Goal: Task Accomplishment & Management: Use online tool/utility

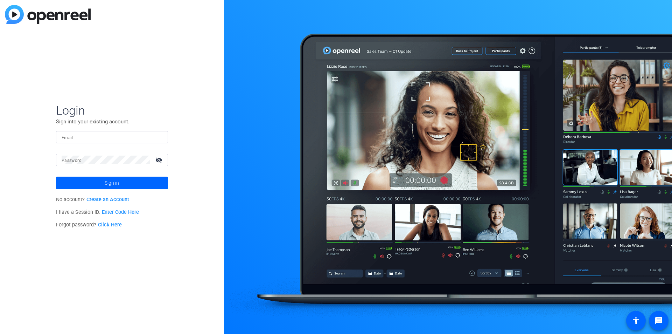
click at [142, 133] on input "Email" at bounding box center [112, 137] width 101 height 8
type input "[EMAIL_ADDRESS][DOMAIN_NAME]"
click at [56, 176] on button "Sign in" at bounding box center [112, 182] width 112 height 13
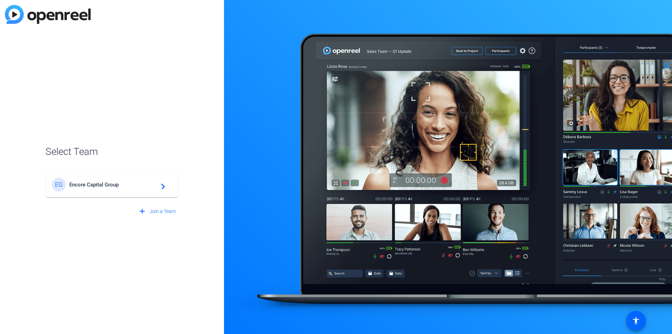
click at [119, 187] on span "Encore Capital Group" at bounding box center [112, 184] width 87 height 6
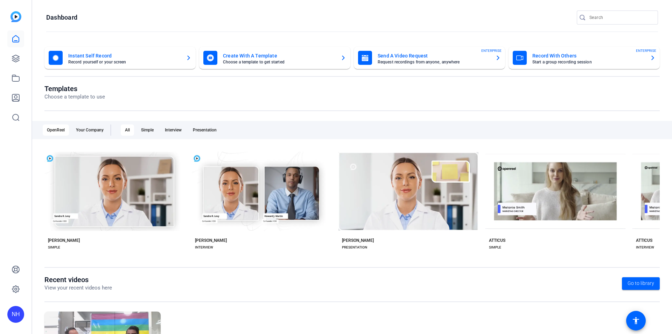
click at [573, 60] on mat-card-subtitle "Start a group recording session" at bounding box center [588, 62] width 112 height 4
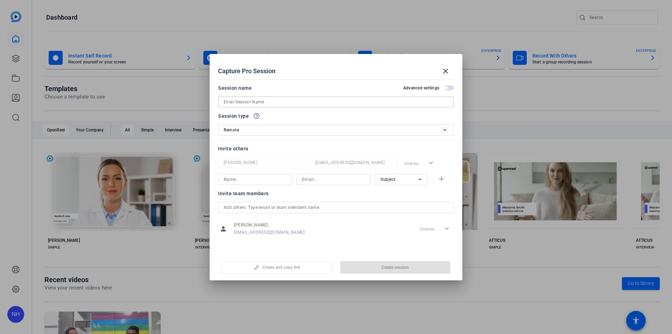
click at [292, 102] on input at bounding box center [336, 102] width 225 height 8
type input "[PERSON_NAME] H1 Message"
click at [304, 126] on div "Remote" at bounding box center [333, 129] width 218 height 9
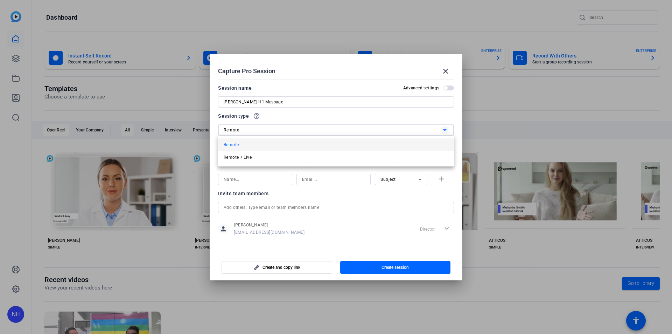
click at [304, 126] on div at bounding box center [336, 167] width 672 height 334
click at [278, 178] on input at bounding box center [255, 179] width 63 height 8
type input "[PERSON_NAME]"
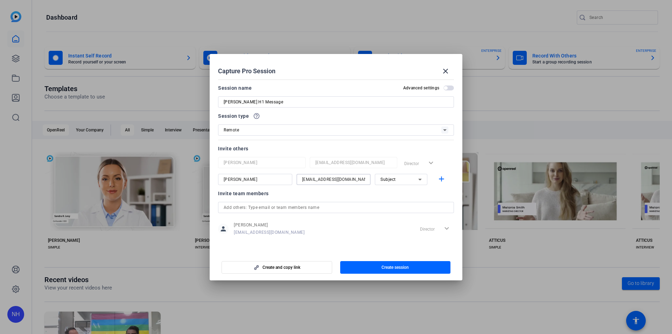
type input "[EMAIL_ADDRESS][DOMAIN_NAME]"
click at [411, 185] on div at bounding box center [401, 189] width 52 height 8
click at [410, 183] on div "Subject" at bounding box center [399, 179] width 38 height 9
click at [410, 192] on mat-option "Collaborator" at bounding box center [401, 193] width 52 height 11
click at [444, 180] on mat-icon "add" at bounding box center [441, 179] width 9 height 9
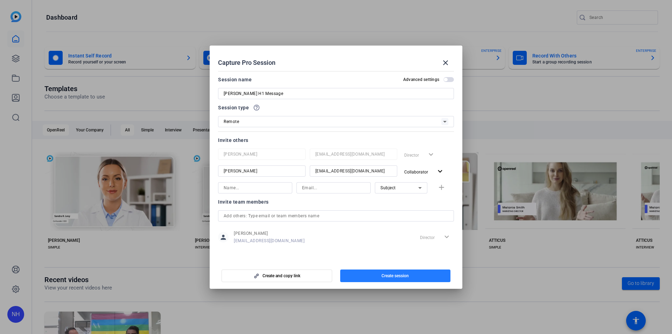
click at [392, 273] on span "Create session" at bounding box center [394, 276] width 27 height 6
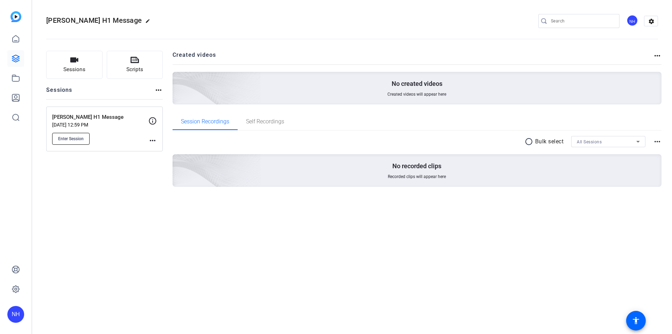
click at [75, 141] on span "Enter Session" at bounding box center [71, 139] width 26 height 6
click at [153, 140] on mat-icon "more_horiz" at bounding box center [152, 140] width 8 height 8
click at [155, 118] on div at bounding box center [336, 167] width 672 height 334
click at [155, 120] on icon at bounding box center [152, 121] width 8 height 8
click at [152, 119] on icon at bounding box center [152, 121] width 8 height 8
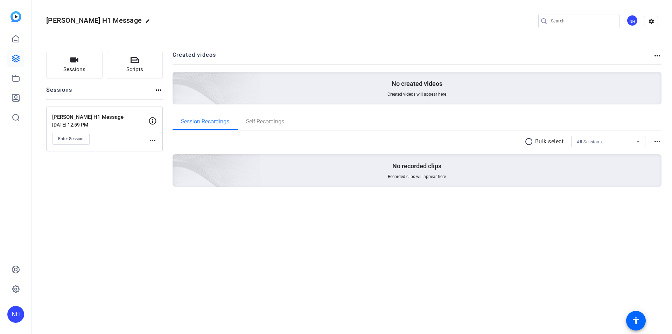
click at [656, 56] on mat-icon "more_horiz" at bounding box center [657, 55] width 8 height 8
click at [656, 56] on div at bounding box center [336, 167] width 672 height 334
click at [70, 118] on p "[PERSON_NAME] H1 Message" at bounding box center [100, 117] width 96 height 8
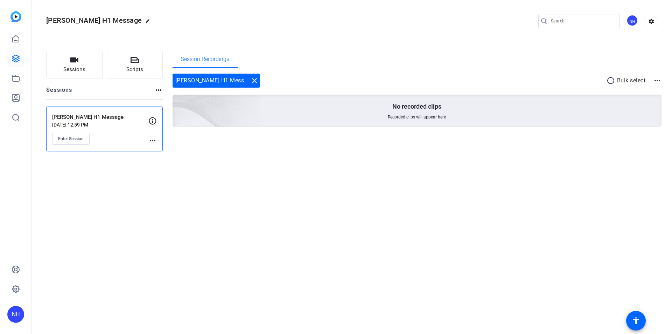
click at [660, 80] on mat-icon "more_horiz" at bounding box center [657, 80] width 8 height 8
click at [660, 80] on div at bounding box center [336, 167] width 672 height 334
click at [160, 144] on div "[PERSON_NAME] H1 Message [DATE] 12:59 PM Enter Session more_horiz" at bounding box center [104, 128] width 117 height 45
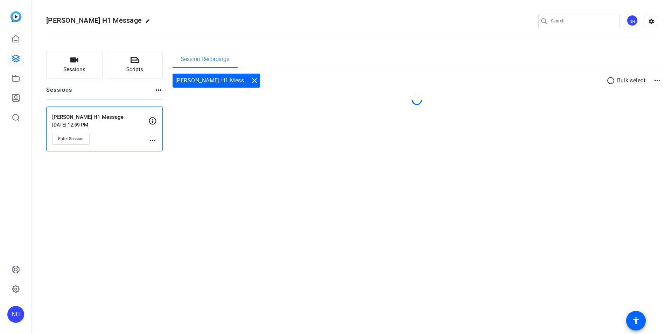
click at [157, 123] on div "[PERSON_NAME] H1 Message [DATE] 12:59 PM Enter Session more_horiz" at bounding box center [104, 128] width 117 height 45
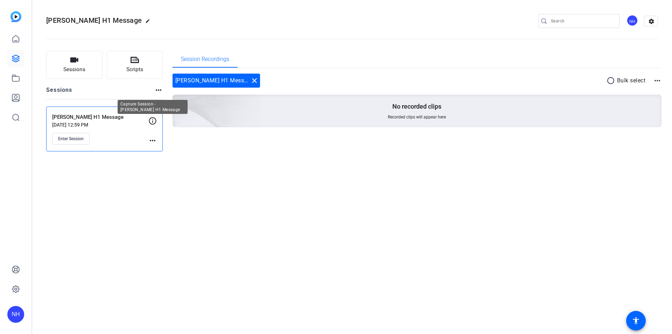
click at [155, 121] on icon at bounding box center [152, 121] width 8 height 8
click at [154, 146] on div "[PERSON_NAME] H1 Message [DATE] 12:59 PM Enter Session more_horiz" at bounding box center [104, 128] width 117 height 45
click at [154, 142] on mat-icon "more_horiz" at bounding box center [152, 140] width 8 height 8
click at [153, 119] on div at bounding box center [336, 167] width 672 height 334
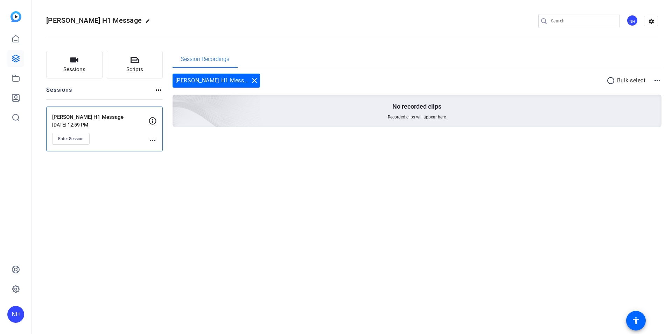
click at [179, 6] on div "[PERSON_NAME] H1 Message edit NH settings" at bounding box center [352, 21] width 612 height 53
click at [146, 69] on button "Scripts" at bounding box center [135, 65] width 56 height 28
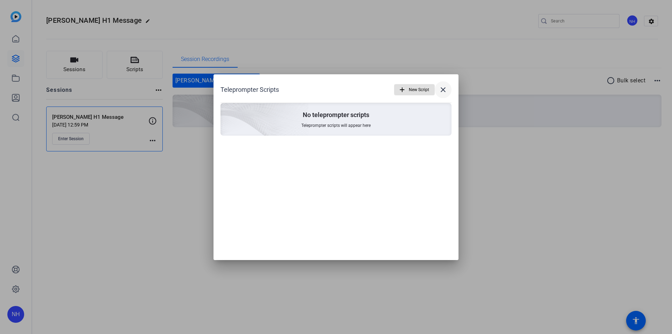
click at [446, 88] on mat-icon "close" at bounding box center [443, 89] width 8 height 8
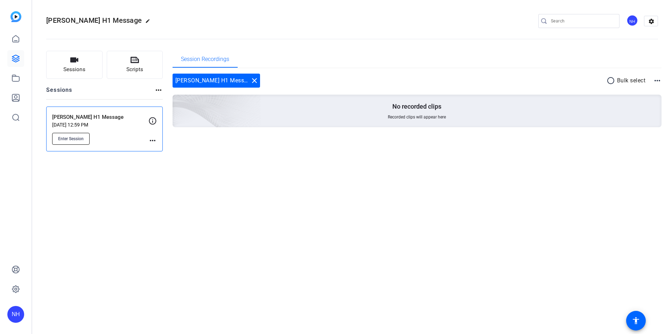
click at [84, 137] on button "Enter Session" at bounding box center [70, 139] width 37 height 12
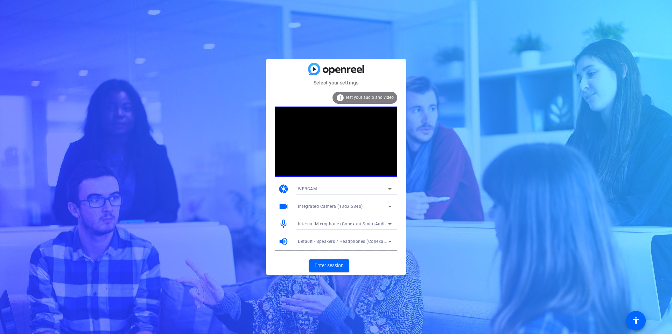
click at [387, 187] on icon at bounding box center [390, 188] width 8 height 8
click at [387, 187] on div at bounding box center [336, 167] width 672 height 334
click at [324, 262] on span "Enter session" at bounding box center [329, 264] width 29 height 7
click at [343, 264] on span "Enter session" at bounding box center [329, 264] width 29 height 7
